Goal: Task Accomplishment & Management: Manage account settings

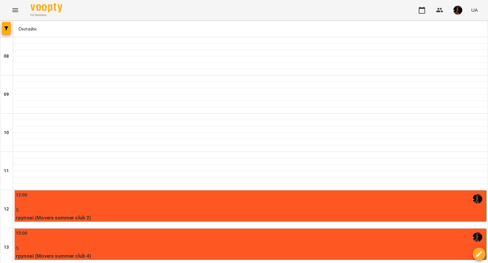
scroll to position [223, 0]
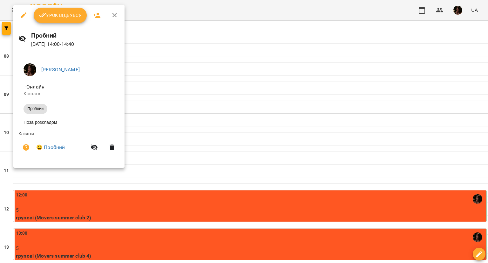
drag, startPoint x: 204, startPoint y: 59, endPoint x: 109, endPoint y: 24, distance: 100.5
click at [204, 59] on div at bounding box center [244, 131] width 488 height 263
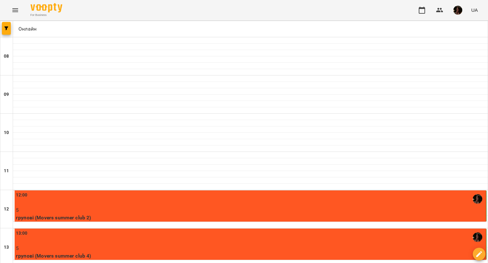
scroll to position [318, 0]
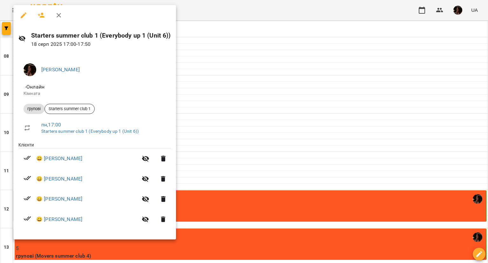
click at [281, 161] on div at bounding box center [244, 131] width 488 height 263
